Goal: Check status: Check status

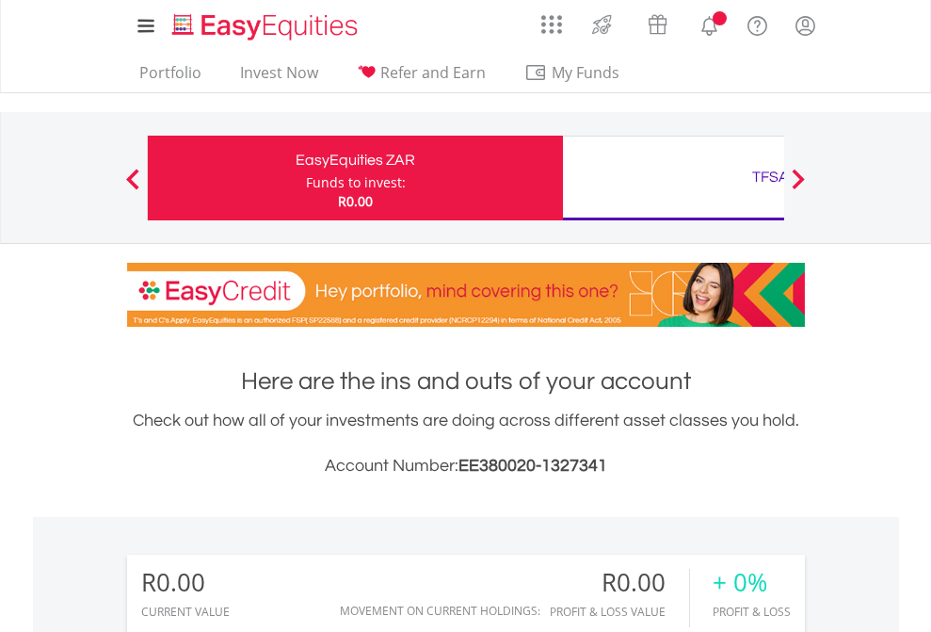
scroll to position [181, 296]
click at [306, 178] on div "Funds to invest:" at bounding box center [356, 182] width 100 height 19
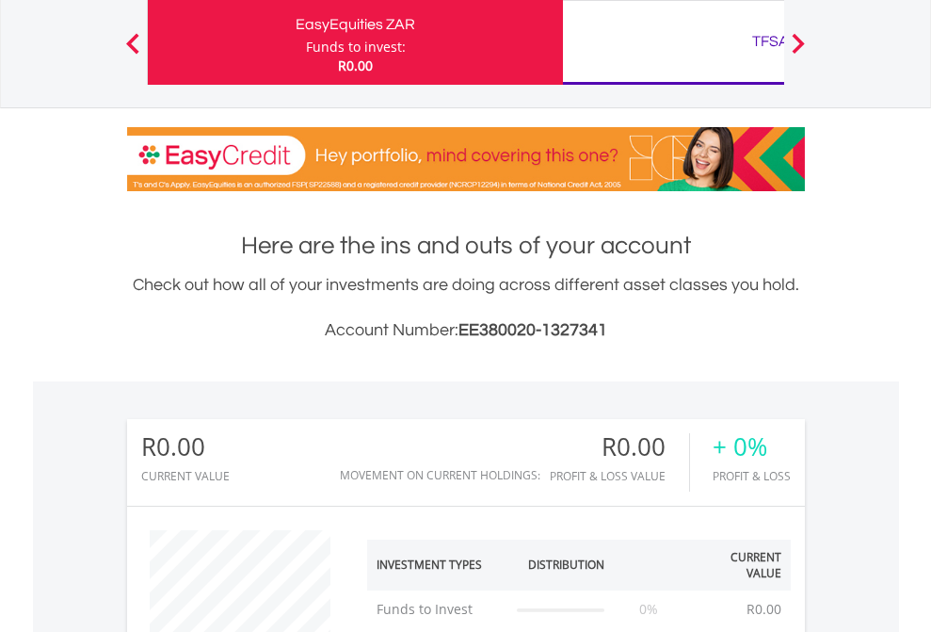
click at [673, 42] on div "TFSA" at bounding box center [770, 41] width 393 height 26
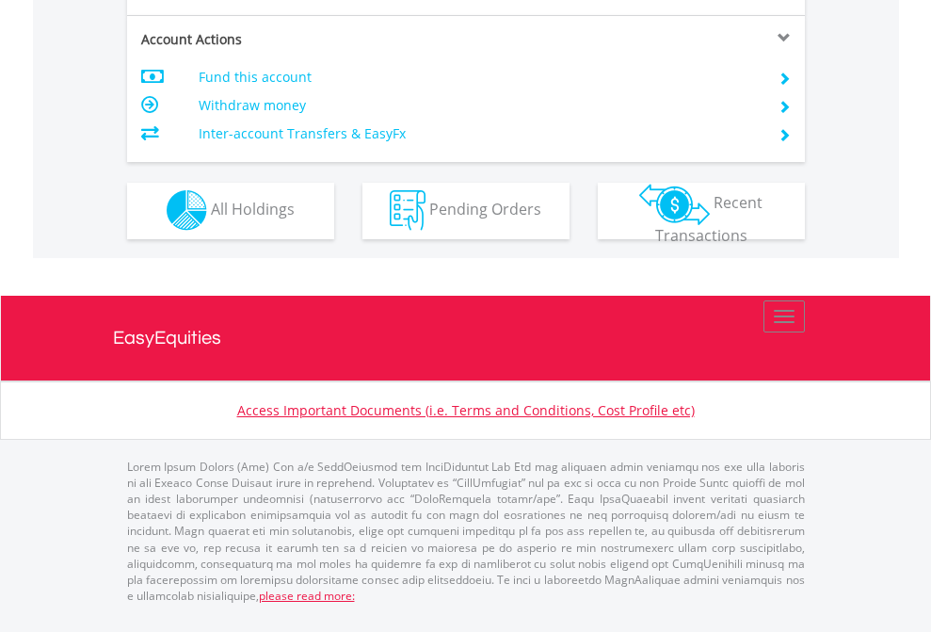
scroll to position [1760, 0]
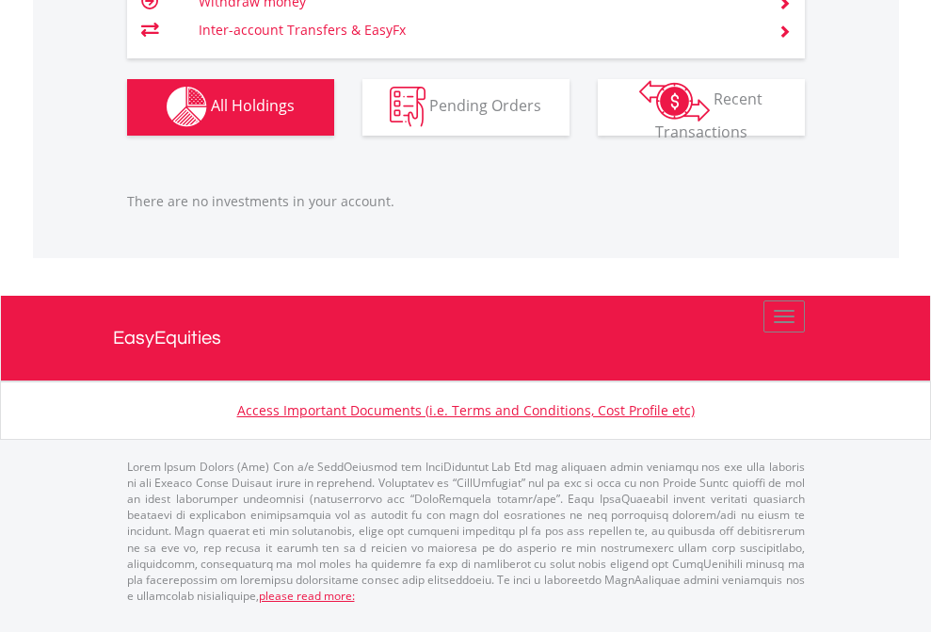
scroll to position [181, 296]
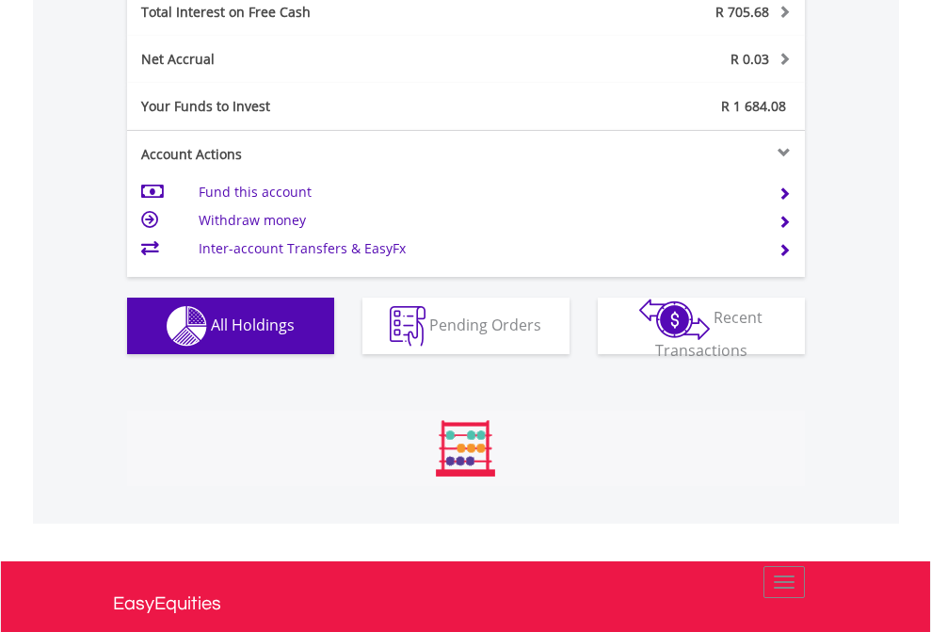
scroll to position [181, 296]
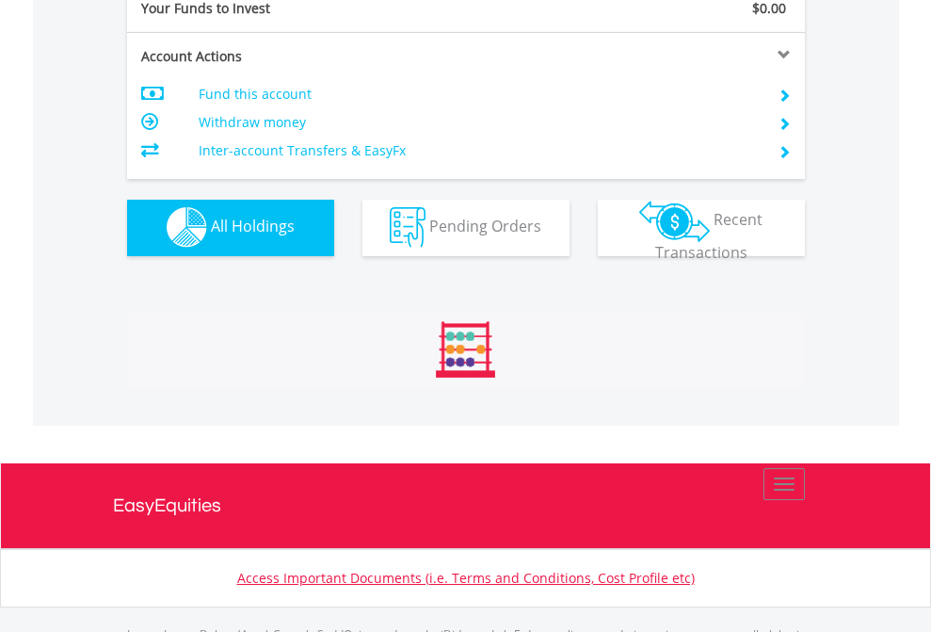
scroll to position [1864, 0]
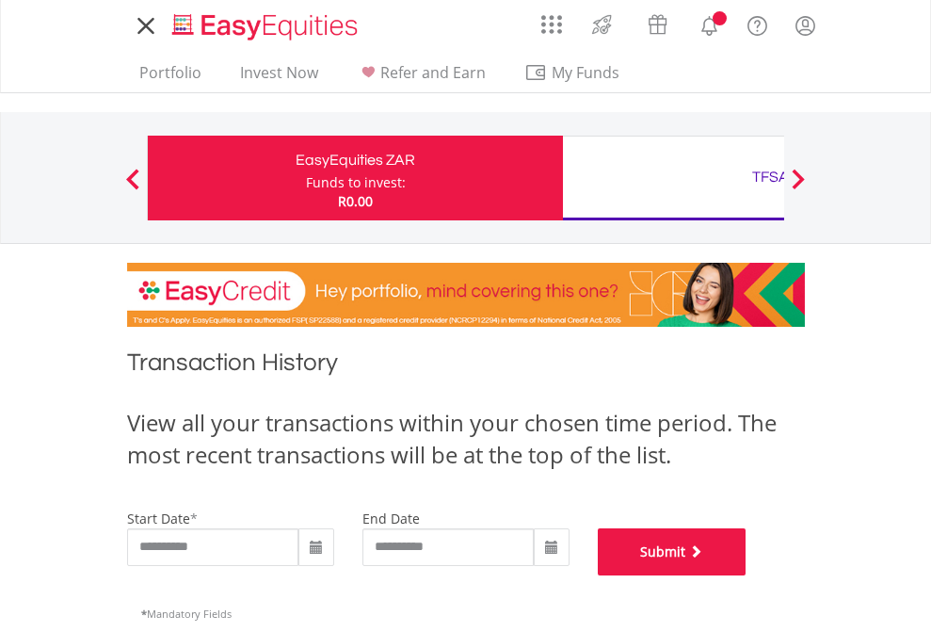
click at [747, 575] on button "Submit" at bounding box center [672, 551] width 149 height 47
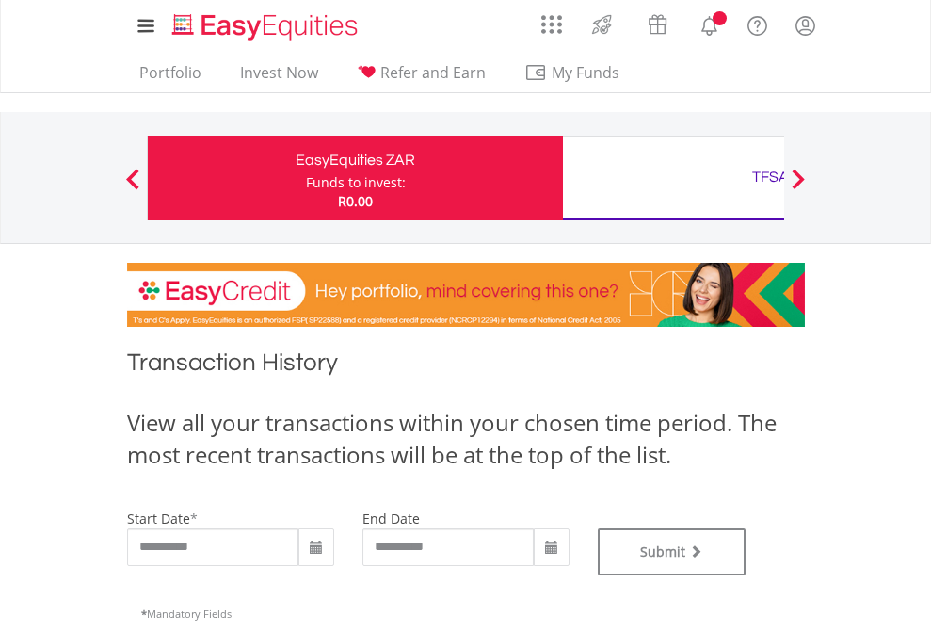
click at [673, 178] on div "TFSA" at bounding box center [770, 177] width 393 height 26
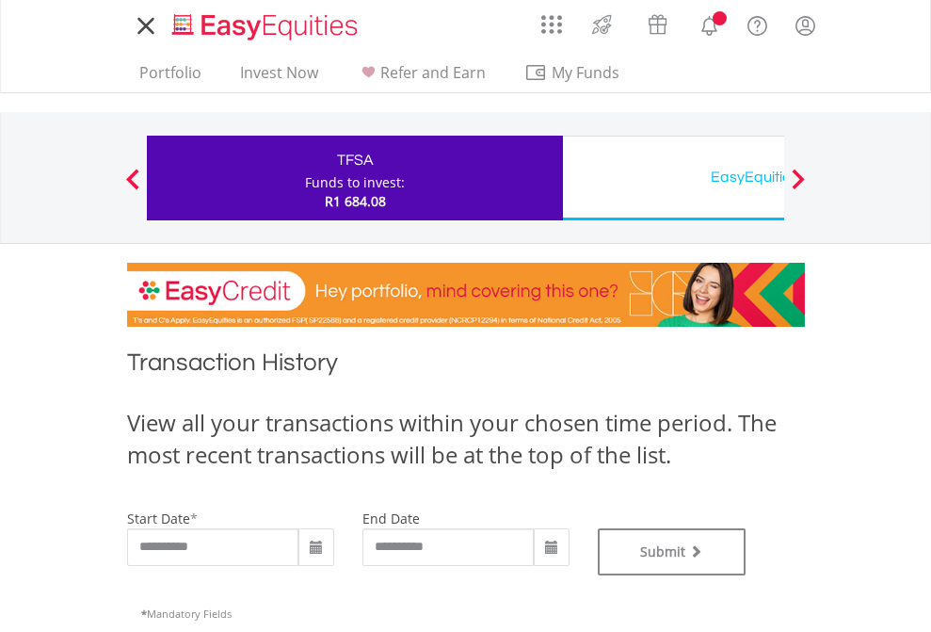
type input "**********"
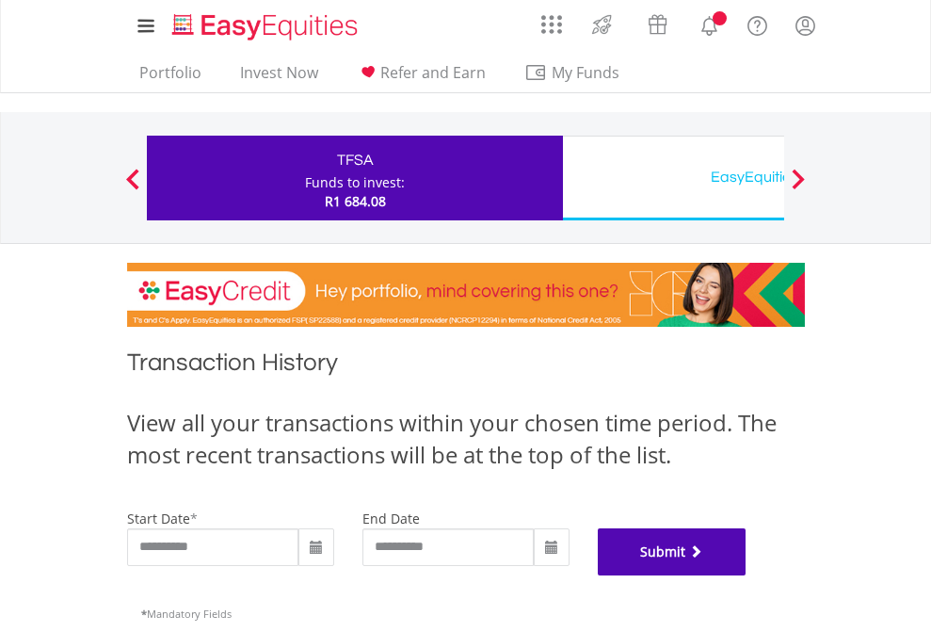
click at [747, 575] on button "Submit" at bounding box center [672, 551] width 149 height 47
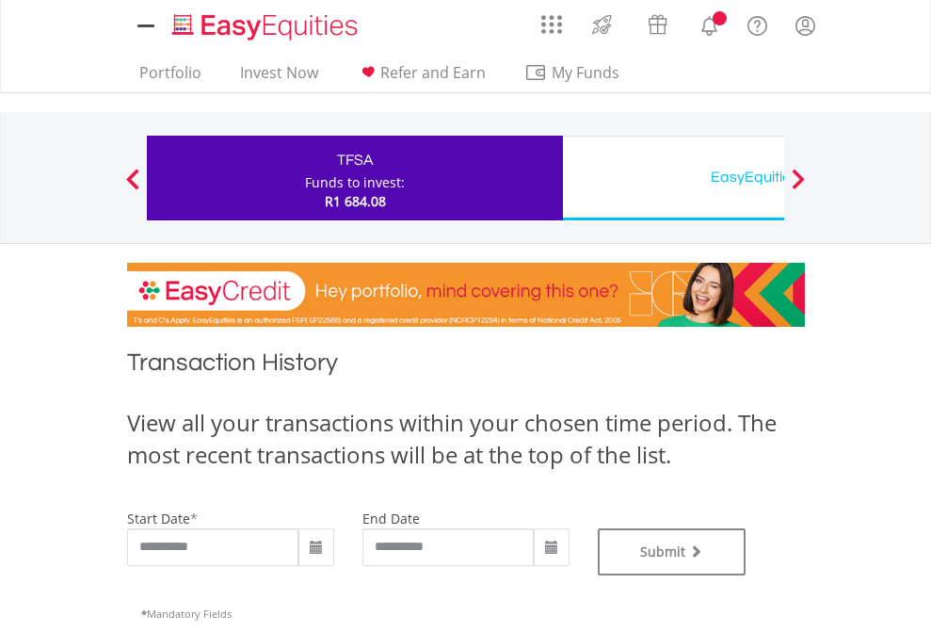
click at [673, 178] on div "EasyEquities USD" at bounding box center [770, 177] width 393 height 26
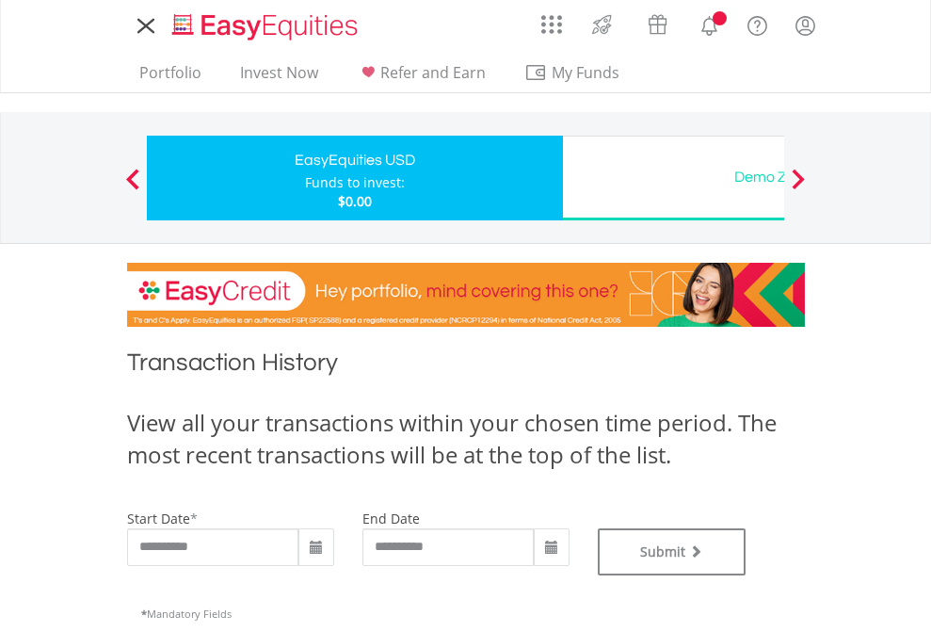
type input "**********"
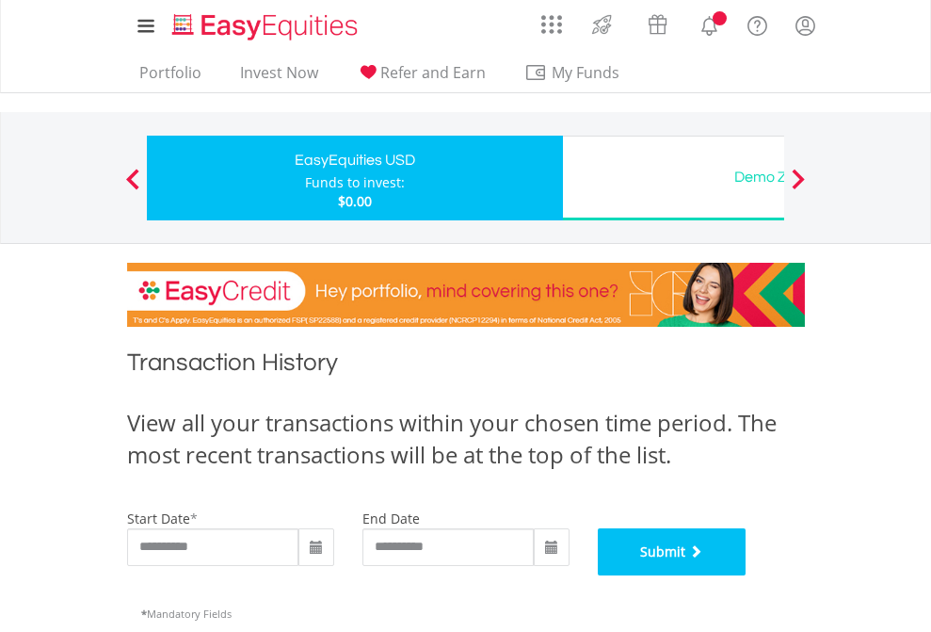
click at [747, 575] on button "Submit" at bounding box center [672, 551] width 149 height 47
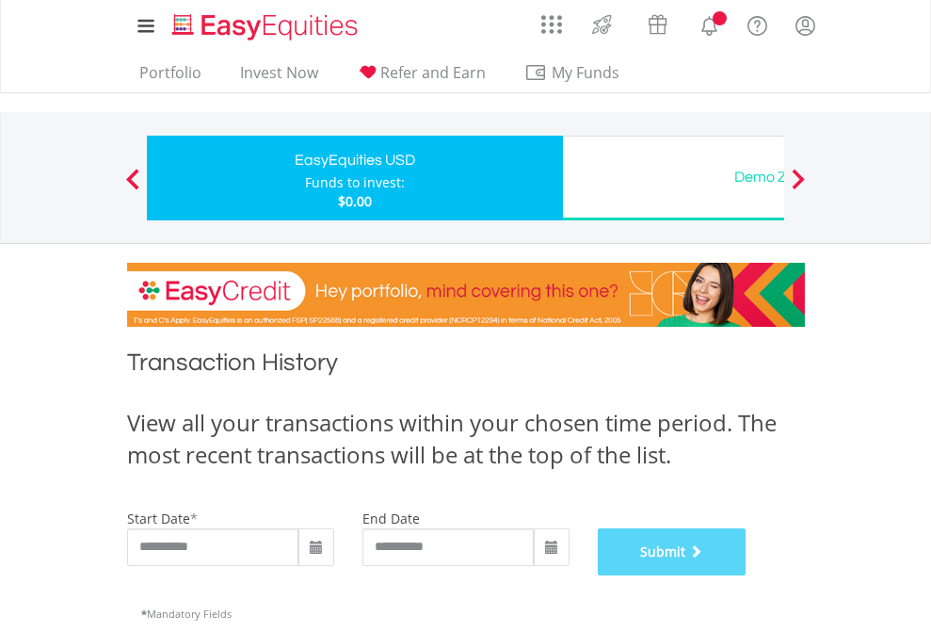
scroll to position [763, 0]
